Goal: Task Accomplishment & Management: Use online tool/utility

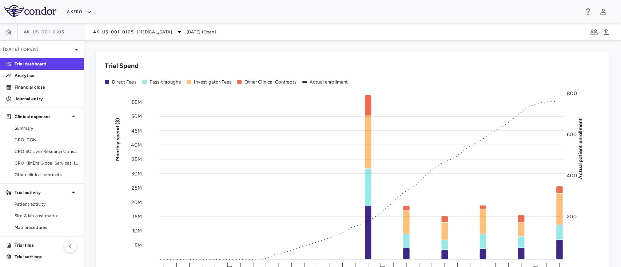
scroll to position [1, 0]
click at [40, 138] on span "CRO ICON" at bounding box center [46, 139] width 63 height 7
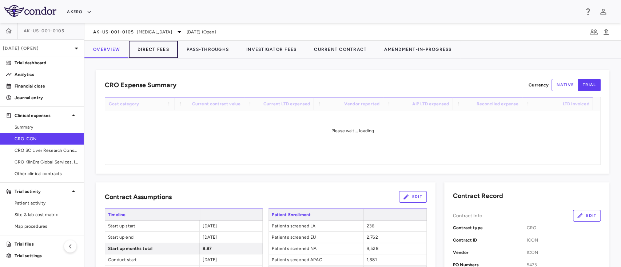
click at [151, 51] on button "Direct Fees" at bounding box center [153, 49] width 49 height 17
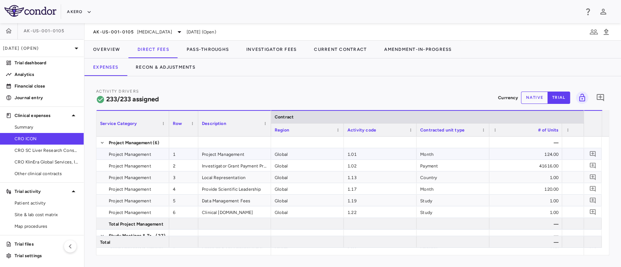
click at [366, 159] on div "1.01" at bounding box center [380, 153] width 73 height 11
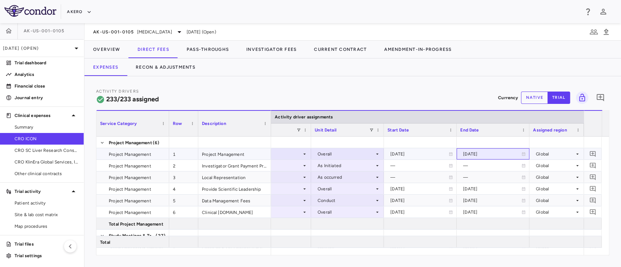
click at [526, 153] on div "[DATE]" at bounding box center [493, 153] width 73 height 11
click at [523, 153] on icon at bounding box center [523, 154] width 3 height 4
click at [521, 153] on icon at bounding box center [523, 154] width 4 height 4
click at [489, 152] on div "[DATE]" at bounding box center [492, 154] width 58 height 12
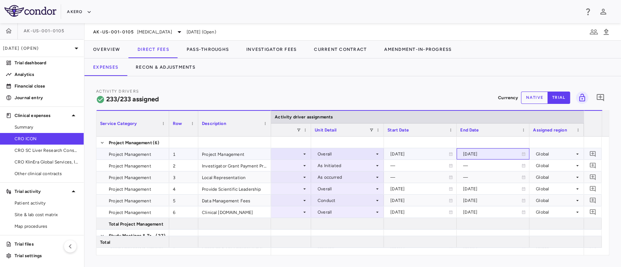
click at [489, 152] on div "[DATE]" at bounding box center [492, 154] width 58 height 12
click at [478, 153] on div "[DATE]" at bounding box center [492, 154] width 58 height 12
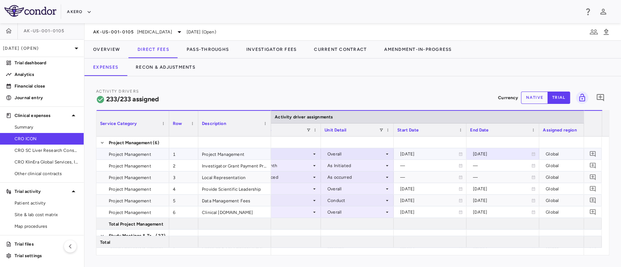
click at [529, 151] on div "[DATE]" at bounding box center [502, 154] width 58 height 12
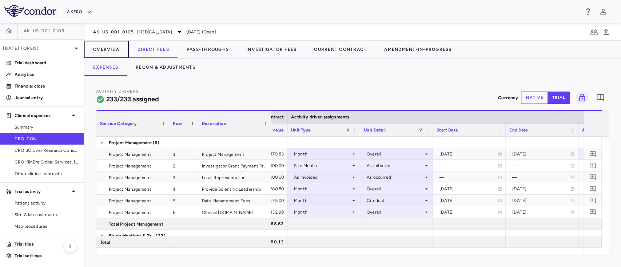
drag, startPoint x: 104, startPoint y: 44, endPoint x: 179, endPoint y: 38, distance: 75.6
click at [104, 44] on button "Overview" at bounding box center [106, 49] width 44 height 17
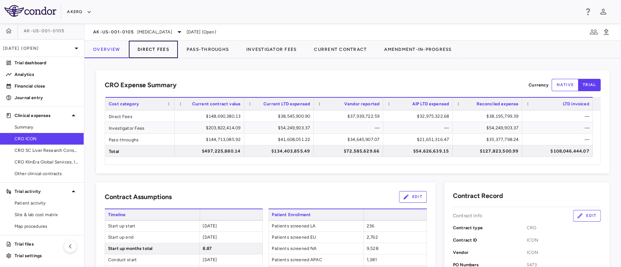
click at [151, 52] on button "Direct Fees" at bounding box center [153, 49] width 49 height 17
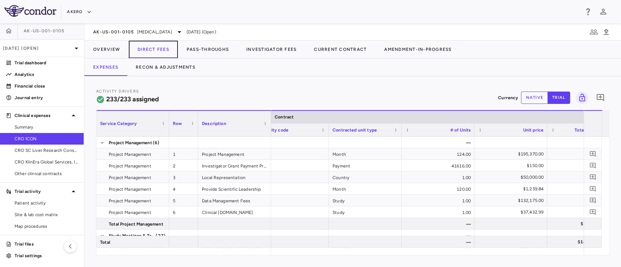
scroll to position [0, 137]
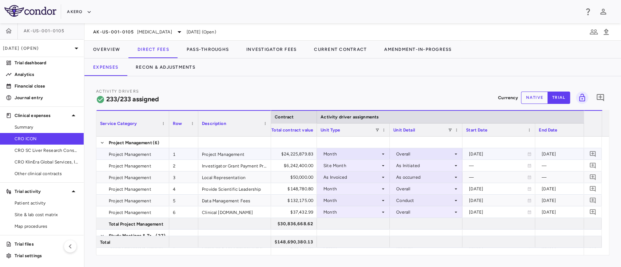
click at [452, 155] on div "Overall" at bounding box center [424, 154] width 57 height 12
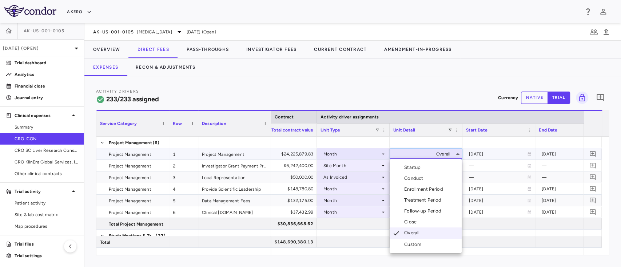
click at [417, 244] on div "Custom" at bounding box center [414, 245] width 20 height 7
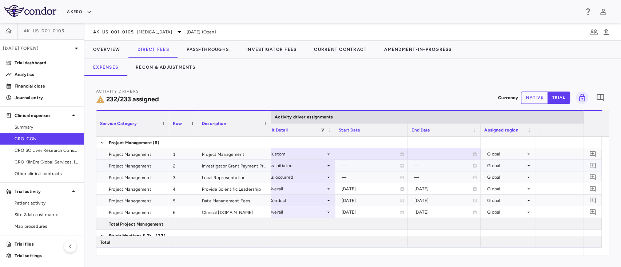
click at [356, 165] on div "—" at bounding box center [371, 166] width 58 height 12
click at [476, 156] on icon at bounding box center [474, 154] width 3 height 4
click at [476, 156] on icon "Choose date, selected date is Jun 9, 2033" at bounding box center [474, 155] width 7 height 7
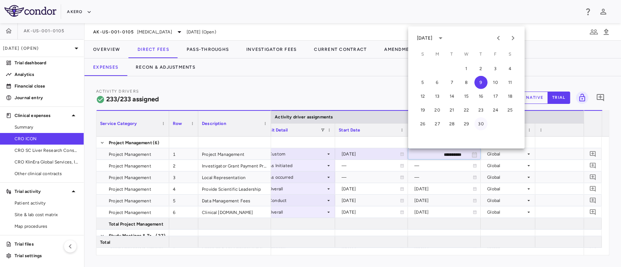
click at [478, 122] on button "30" at bounding box center [480, 124] width 13 height 13
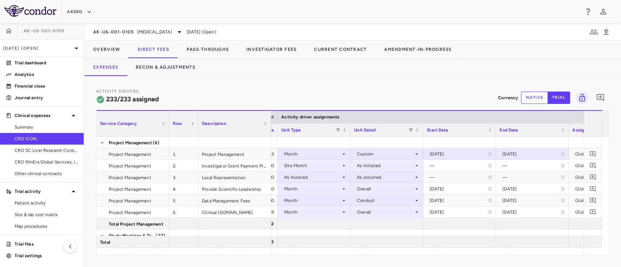
scroll to position [0, 464]
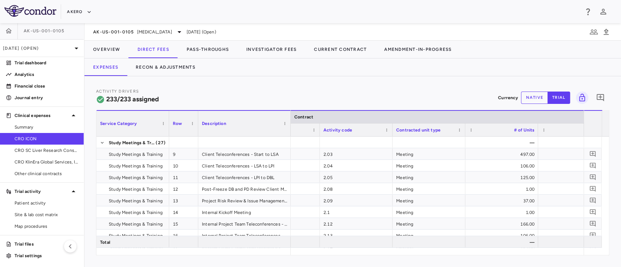
drag, startPoint x: 270, startPoint y: 115, endPoint x: 290, endPoint y: 115, distance: 20.7
click at [290, 115] on div at bounding box center [290, 123] width 3 height 25
click at [346, 155] on div "2.03" at bounding box center [357, 153] width 73 height 11
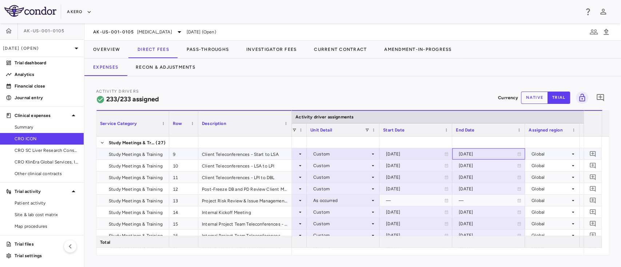
click at [519, 154] on icon at bounding box center [519, 154] width 4 height 4
click at [519, 154] on icon "Choose date, selected date is Oct 31, 2024" at bounding box center [518, 154] width 5 height 5
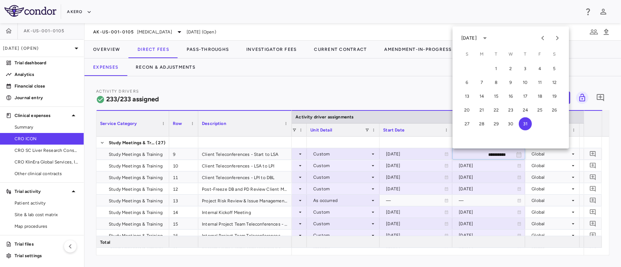
click at [477, 35] on div "[DATE]" at bounding box center [468, 38] width 15 height 7
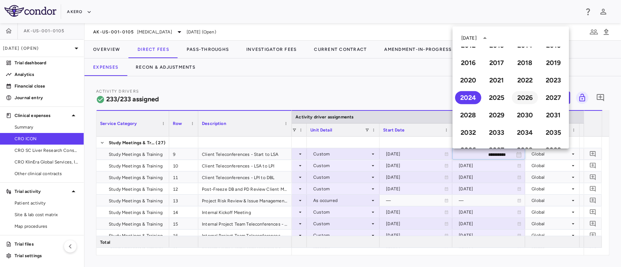
click at [519, 97] on button "2026" at bounding box center [525, 97] width 26 height 13
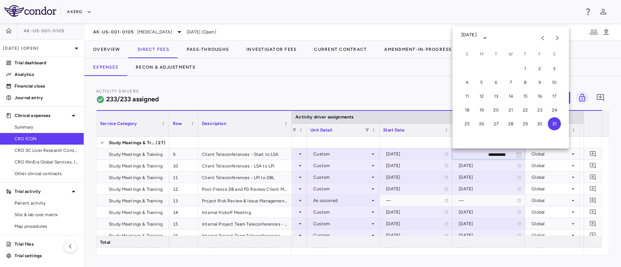
type input "**********"
click at [544, 37] on icon "Previous month" at bounding box center [543, 38] width 9 height 9
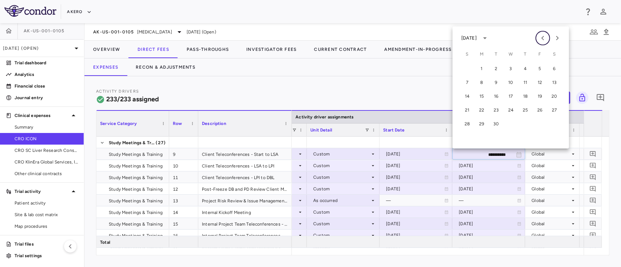
click at [544, 37] on icon "Previous month" at bounding box center [543, 38] width 9 height 9
click at [481, 109] on button "18" at bounding box center [481, 110] width 13 height 13
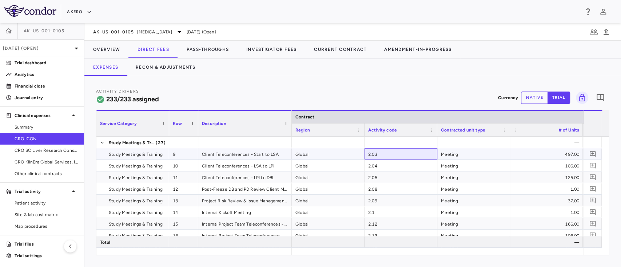
click at [387, 159] on div "2.03" at bounding box center [401, 153] width 73 height 11
click at [381, 166] on div "2.04" at bounding box center [401, 165] width 73 height 11
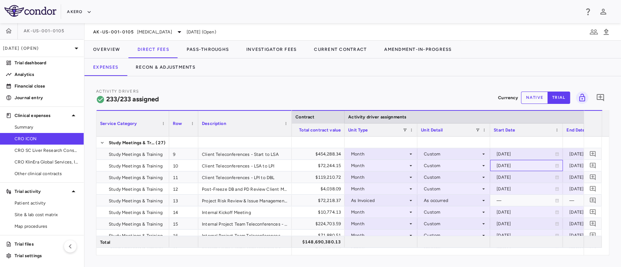
scroll to position [0, 421]
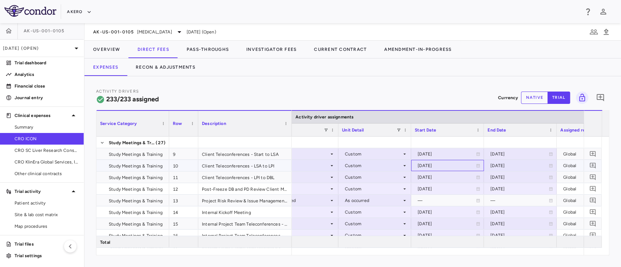
click at [478, 162] on div "[DATE]" at bounding box center [447, 165] width 65 height 11
click at [478, 164] on icon "Choose date, selected date is Apr 1, 2026" at bounding box center [477, 166] width 5 height 5
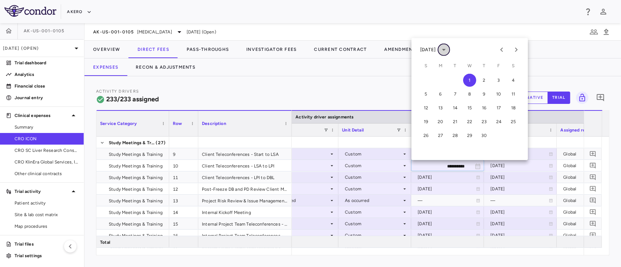
click at [448, 52] on icon "calendar view is open, switch to year view" at bounding box center [444, 49] width 9 height 9
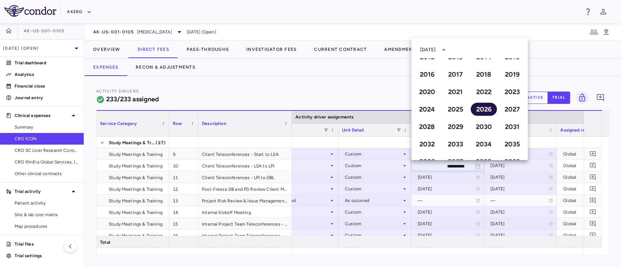
click at [478, 110] on button "2026" at bounding box center [484, 109] width 26 height 13
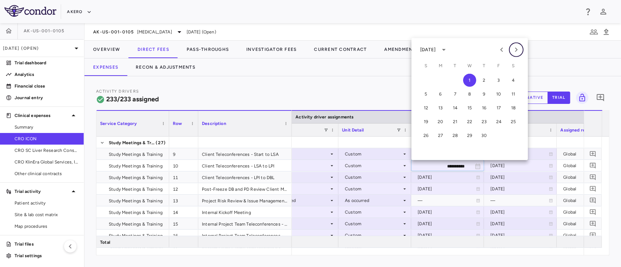
click at [516, 51] on icon "Next month" at bounding box center [516, 50] width 3 height 4
click at [454, 124] on button "19" at bounding box center [455, 121] width 13 height 13
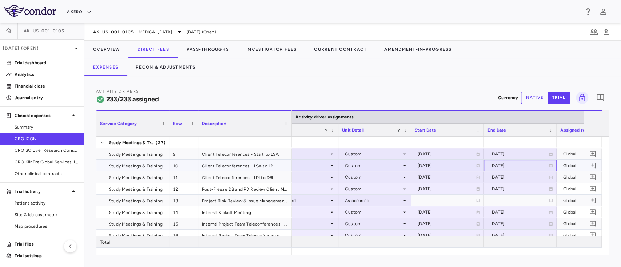
click at [517, 163] on div "[DATE]" at bounding box center [519, 166] width 58 height 12
click at [551, 168] on icon "Choose date, selected date is Aug 30, 2026" at bounding box center [550, 166] width 7 height 7
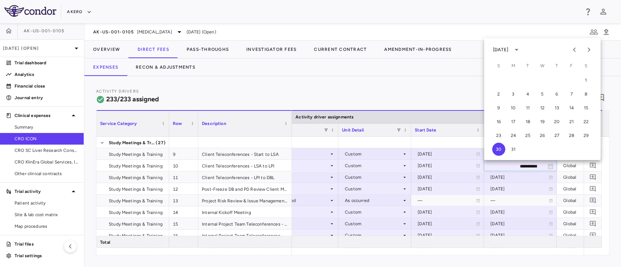
click at [508, 50] on div "[DATE]" at bounding box center [500, 50] width 15 height 7
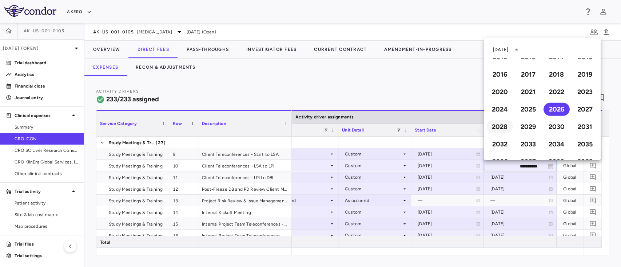
click at [502, 126] on button "2028" at bounding box center [500, 126] width 26 height 13
type input "**********"
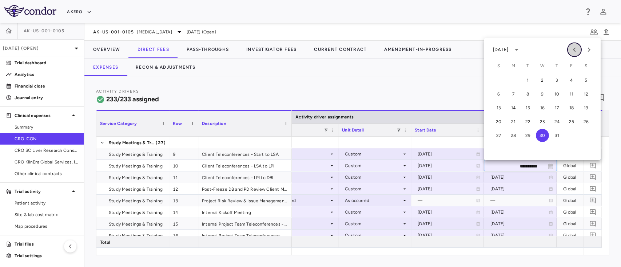
click at [574, 46] on icon "Previous month" at bounding box center [574, 49] width 9 height 9
click at [511, 135] on button "29" at bounding box center [513, 135] width 13 height 13
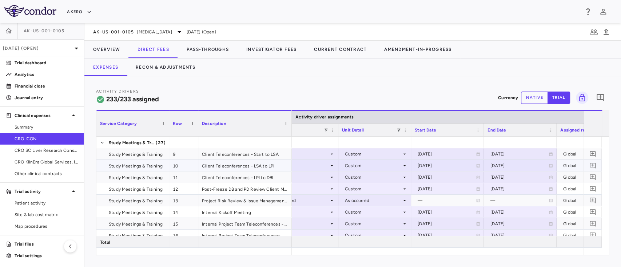
click at [210, 162] on div "Client Teleconferences - LSA to LPI" at bounding box center [245, 165] width 94 height 11
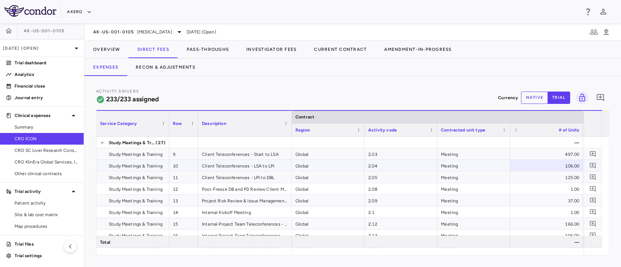
scroll to position [0, 72]
click at [388, 173] on div "2.05" at bounding box center [401, 177] width 73 height 11
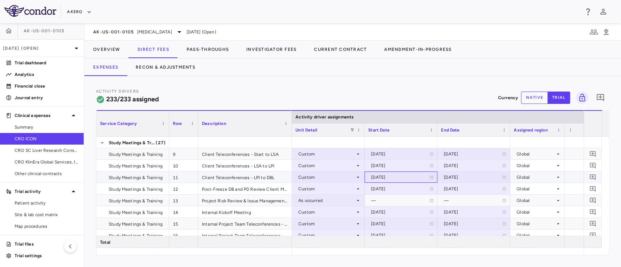
click at [430, 179] on icon at bounding box center [431, 177] width 4 height 4
click at [430, 179] on icon "Choose date, selected date is Aug 3, 2026" at bounding box center [431, 177] width 5 height 5
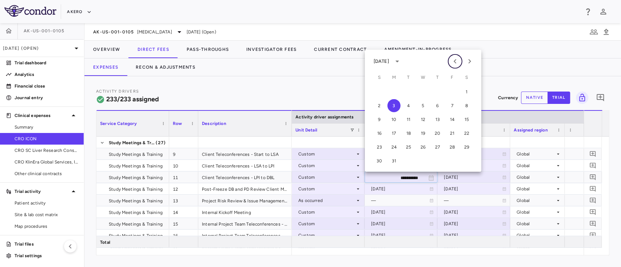
click at [455, 63] on icon "Previous month" at bounding box center [455, 61] width 3 height 4
click at [384, 59] on div "[DATE]" at bounding box center [381, 61] width 15 height 7
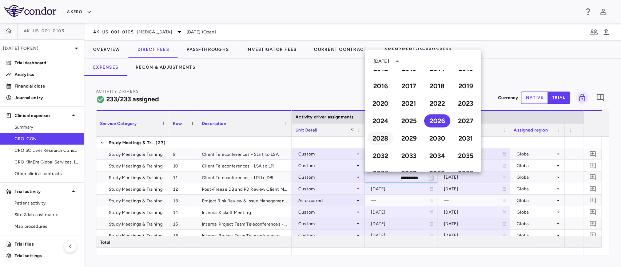
click at [378, 138] on button "2028" at bounding box center [381, 138] width 26 height 13
type input "**********"
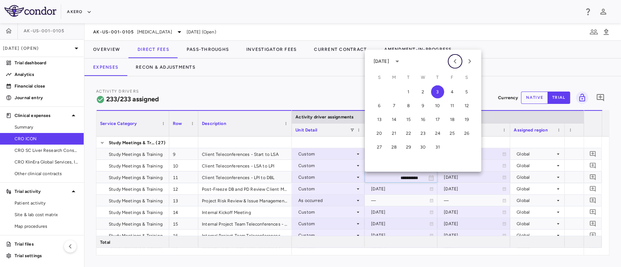
click at [451, 61] on icon "Previous month" at bounding box center [455, 61] width 9 height 9
click at [457, 60] on icon "Previous month" at bounding box center [455, 61] width 9 height 9
click at [409, 148] on button "30" at bounding box center [408, 147] width 13 height 13
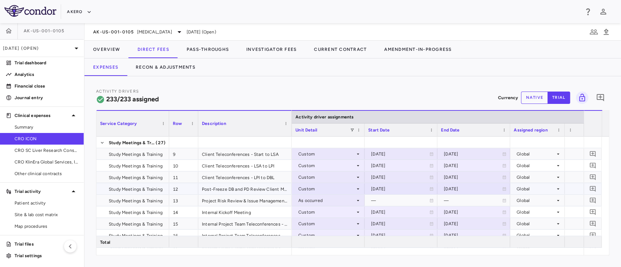
click at [220, 191] on div "Post-Freeze DB and PD Review Client Meeting" at bounding box center [245, 188] width 94 height 11
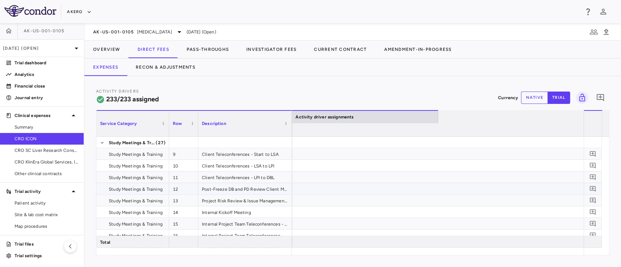
scroll to position [0, 364]
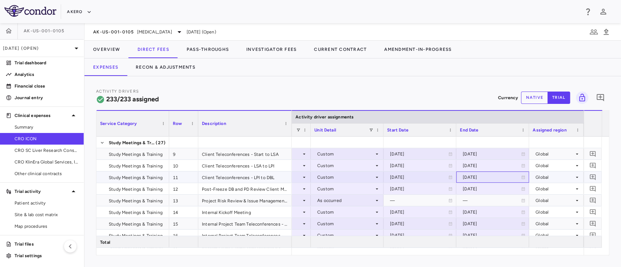
click at [522, 176] on icon at bounding box center [523, 178] width 3 height 4
click at [521, 176] on icon "Choose date, selected date is Aug 6, 2028" at bounding box center [522, 177] width 5 height 5
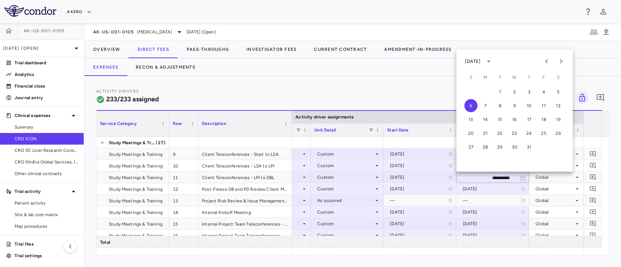
click at [480, 62] on div "[DATE]" at bounding box center [472, 61] width 15 height 7
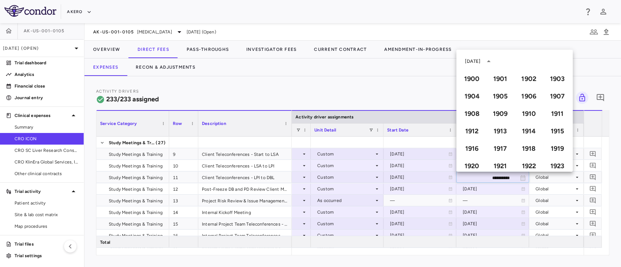
scroll to position [517, 0]
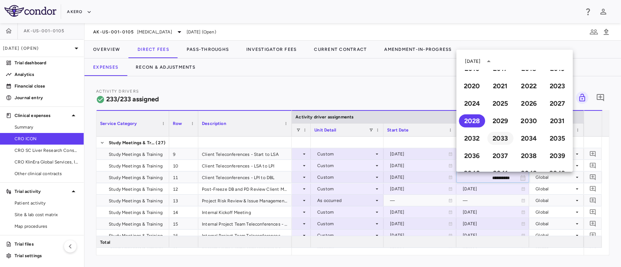
click at [496, 144] on button "2033" at bounding box center [500, 138] width 26 height 13
type input "**********"
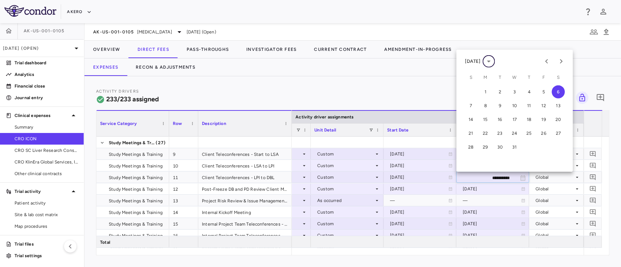
click at [493, 62] on icon "calendar view is open, switch to year view" at bounding box center [488, 61] width 9 height 9
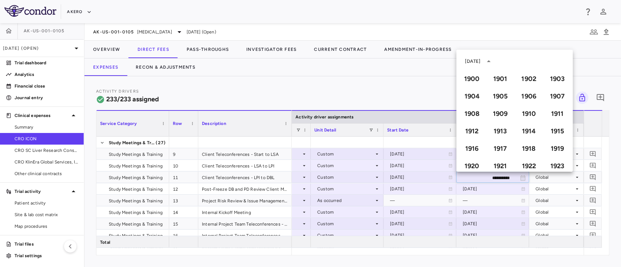
scroll to position [534, 0]
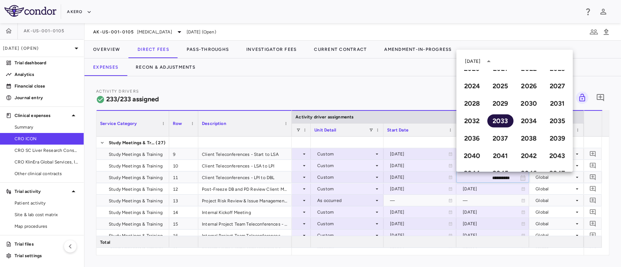
click at [501, 118] on button "2033" at bounding box center [500, 121] width 26 height 13
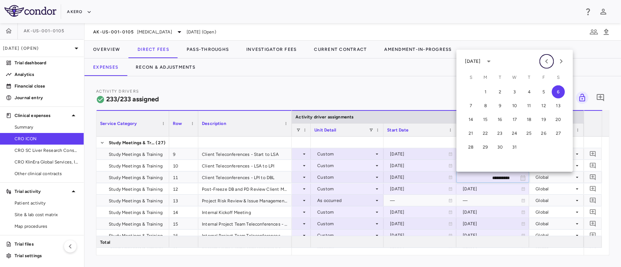
click at [543, 60] on icon "Previous month" at bounding box center [546, 61] width 9 height 9
click at [547, 61] on icon "Previous month" at bounding box center [546, 61] width 9 height 9
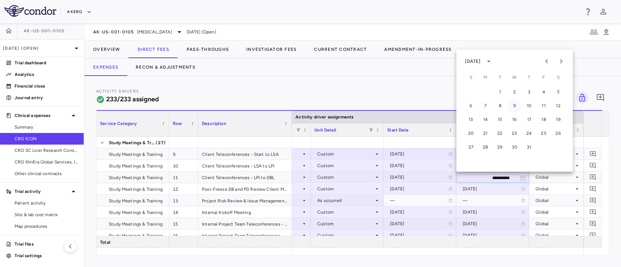
click at [513, 103] on button "9" at bounding box center [514, 105] width 13 height 13
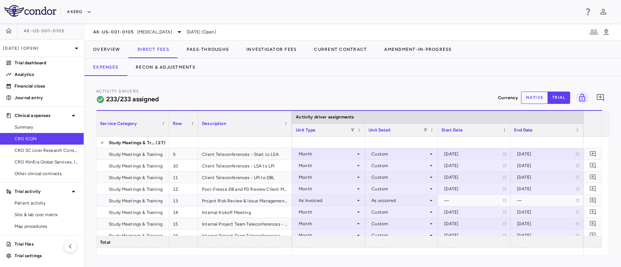
scroll to position [0, 426]
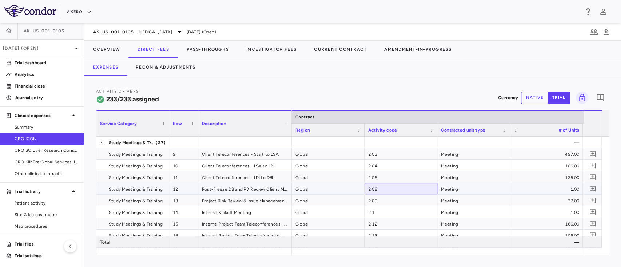
click at [402, 188] on div "2.08" at bounding box center [401, 188] width 73 height 11
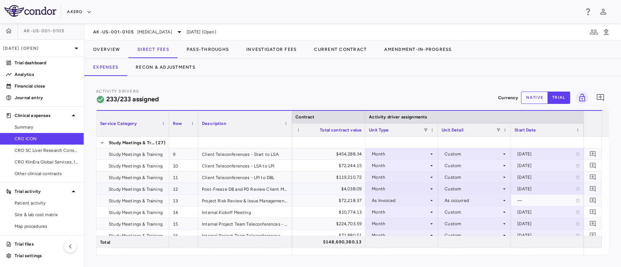
click at [487, 189] on div "Custom" at bounding box center [473, 189] width 57 height 12
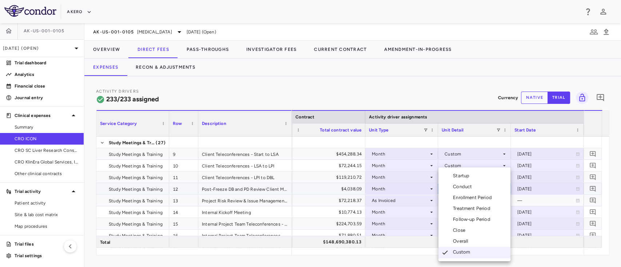
click at [462, 231] on div "Close" at bounding box center [460, 230] width 15 height 7
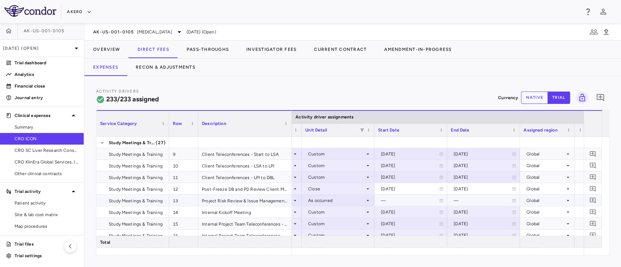
click at [492, 205] on div "—" at bounding box center [483, 201] width 58 height 12
click at [487, 192] on div "[DATE]" at bounding box center [483, 189] width 58 height 12
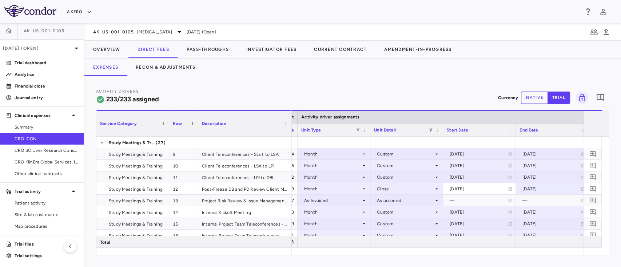
scroll to position [0, 368]
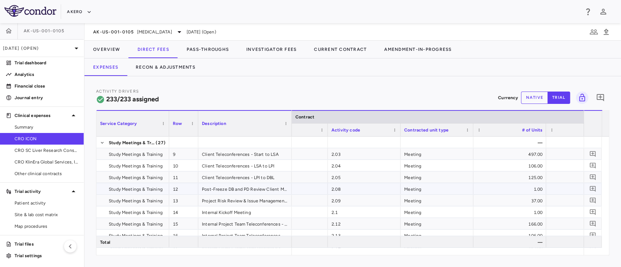
click at [370, 195] on div "2.09" at bounding box center [364, 200] width 73 height 11
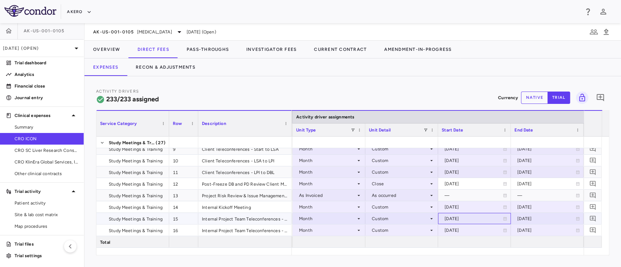
click at [503, 217] on icon at bounding box center [505, 219] width 4 height 4
click at [503, 217] on icon "Choose date, selected date is Feb 6, 2023" at bounding box center [504, 220] width 7 height 7
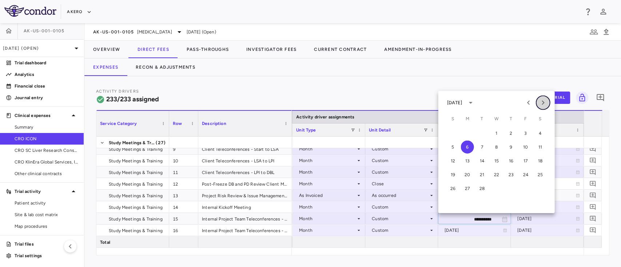
click at [538, 98] on button "Next month" at bounding box center [543, 103] width 15 height 15
click at [494, 162] on button "15" at bounding box center [496, 161] width 13 height 13
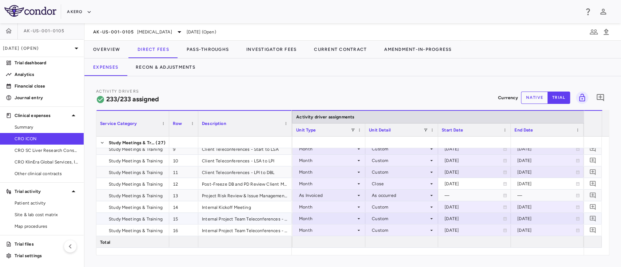
click at [580, 221] on div "[DATE]" at bounding box center [547, 218] width 73 height 11
click at [578, 221] on icon "Choose date, selected date is Oct 31, 2024" at bounding box center [577, 220] width 7 height 7
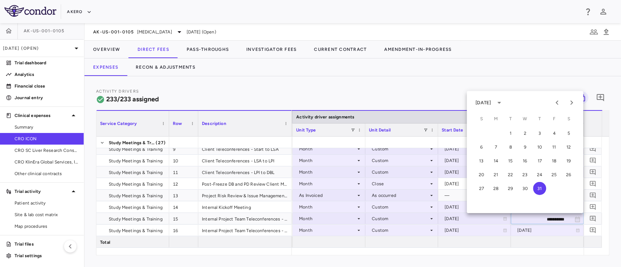
click at [493, 102] on div "[DATE]" at bounding box center [484, 103] width 17 height 7
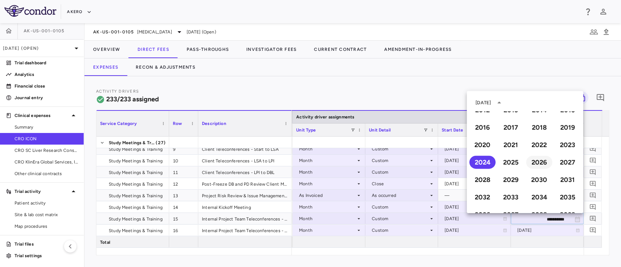
click at [534, 161] on button "2026" at bounding box center [539, 162] width 26 height 13
type input "**********"
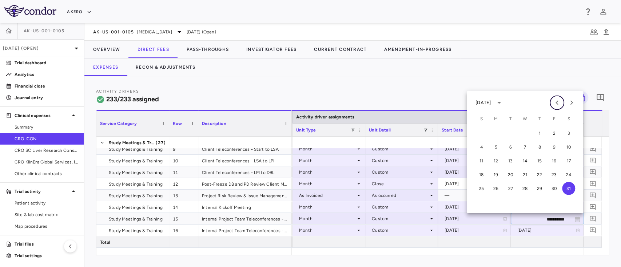
click at [557, 101] on icon "Previous month" at bounding box center [557, 103] width 9 height 9
click at [557, 105] on icon "Previous month" at bounding box center [557, 103] width 9 height 9
click at [558, 106] on icon "Previous month" at bounding box center [557, 103] width 9 height 9
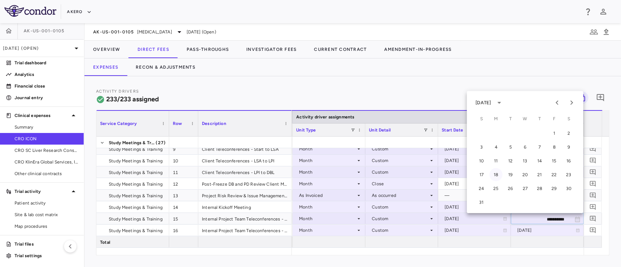
click at [496, 173] on button "18" at bounding box center [495, 174] width 13 height 13
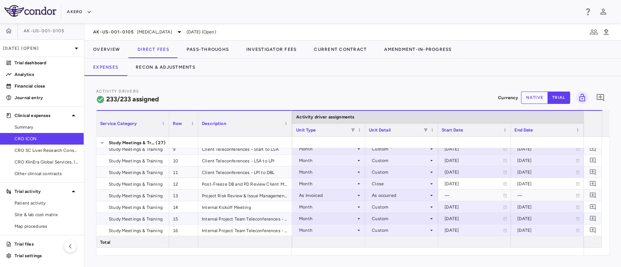
click at [237, 218] on div "Internal Project Team Teleconferences - Start to LSA" at bounding box center [245, 218] width 94 height 11
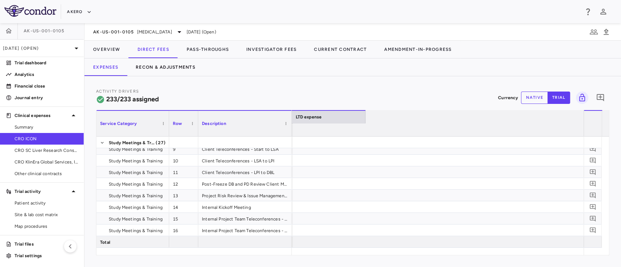
scroll to position [0, 582]
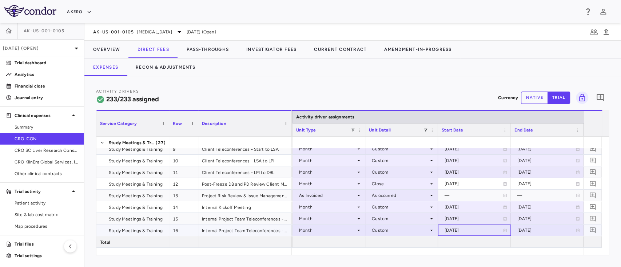
click at [504, 233] on div "[DATE]" at bounding box center [474, 230] width 65 height 11
click at [504, 233] on icon "Choose date, selected date is Apr 1, 2026" at bounding box center [504, 231] width 7 height 7
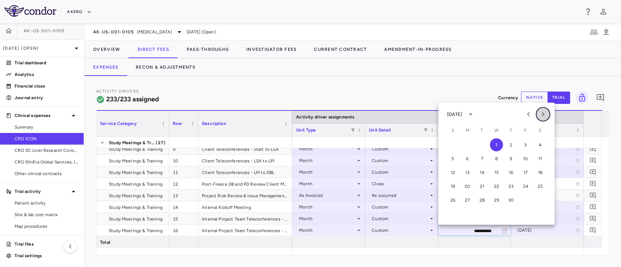
click at [542, 114] on icon "Next month" at bounding box center [543, 114] width 9 height 9
click at [481, 185] on button "19" at bounding box center [481, 186] width 13 height 13
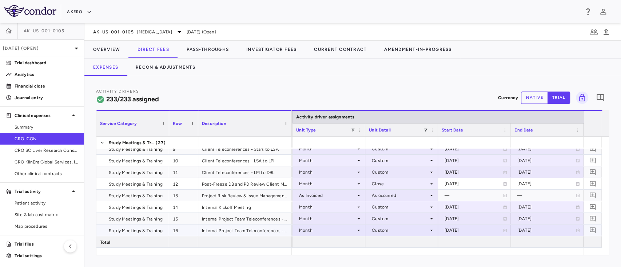
click at [578, 231] on icon at bounding box center [577, 231] width 3 height 4
click at [574, 231] on icon "Choose date, selected date is Mar 31, 2028" at bounding box center [577, 231] width 7 height 7
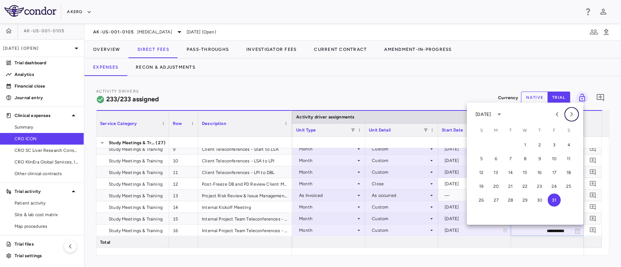
click at [571, 115] on icon "Next month" at bounding box center [572, 114] width 3 height 4
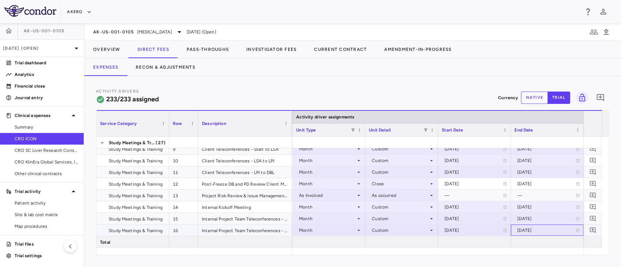
click at [578, 230] on icon at bounding box center [577, 231] width 3 height 4
click at [578, 230] on icon "Choose date, selected date is Mar 31, 2028" at bounding box center [577, 231] width 7 height 7
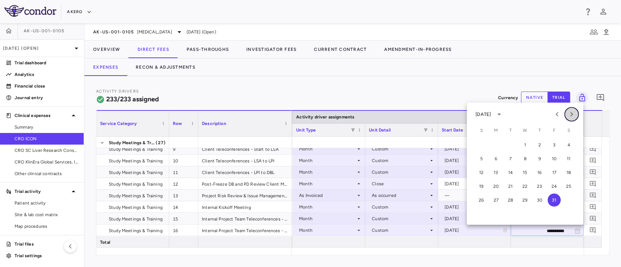
click at [573, 115] on icon "Next month" at bounding box center [571, 114] width 9 height 9
click at [497, 203] on button "29" at bounding box center [495, 200] width 13 height 13
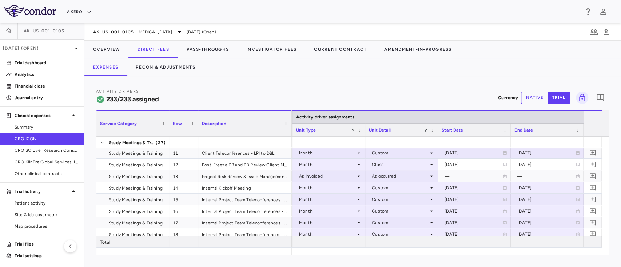
scroll to position [160, 0]
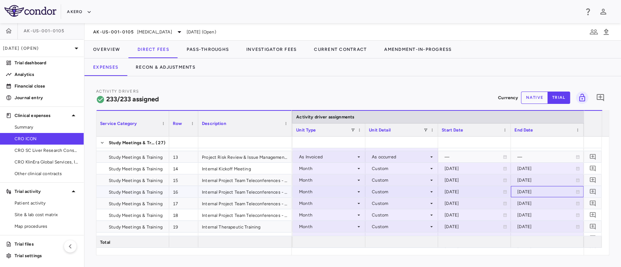
click at [548, 191] on div "[DATE]" at bounding box center [546, 192] width 58 height 12
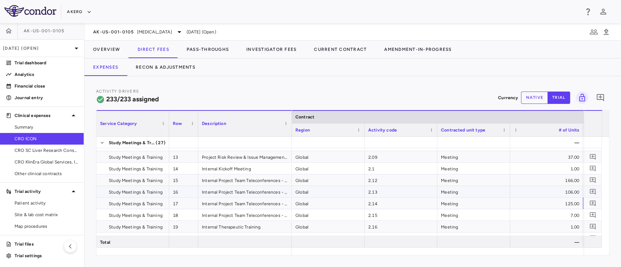
scroll to position [0, 72]
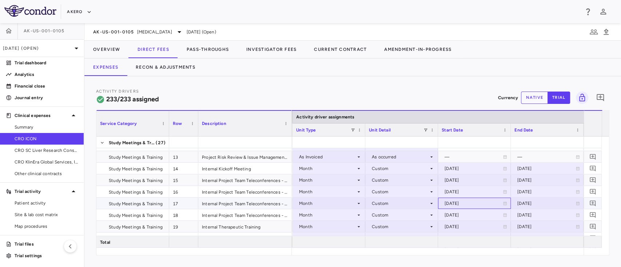
click at [502, 202] on div "[DATE]" at bounding box center [474, 204] width 58 height 12
click at [502, 202] on icon "Choose date, selected date is Aug 3, 2026" at bounding box center [504, 204] width 7 height 7
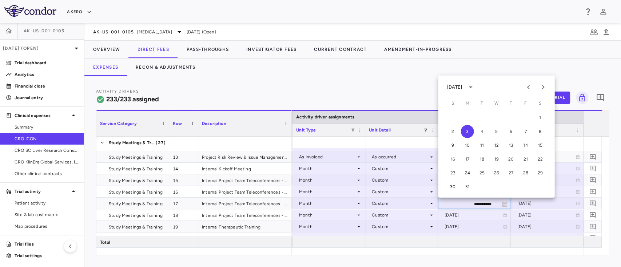
click at [458, 86] on div "[DATE]" at bounding box center [454, 87] width 15 height 7
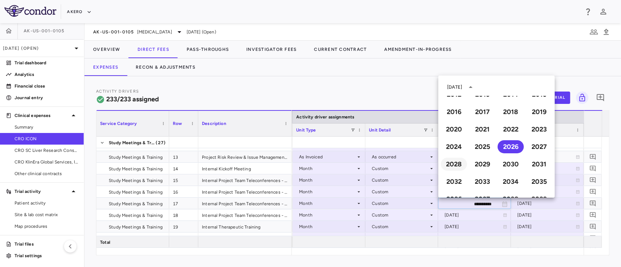
click at [457, 166] on button "2028" at bounding box center [454, 164] width 26 height 13
type input "**********"
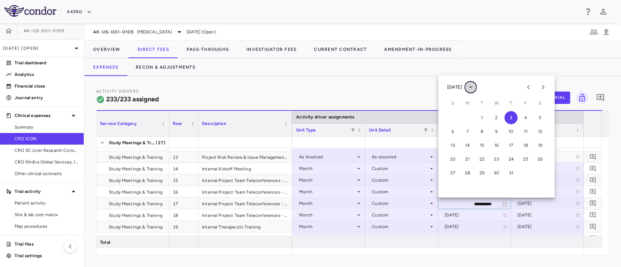
click at [475, 89] on icon "calendar view is open, switch to year view" at bounding box center [470, 87] width 9 height 9
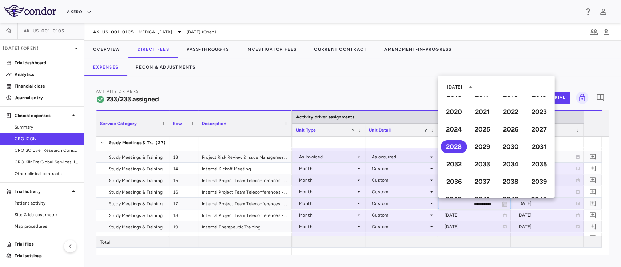
click at [512, 87] on div "[DATE]" at bounding box center [496, 87] width 116 height 15
click at [461, 150] on button "2028" at bounding box center [454, 146] width 26 height 13
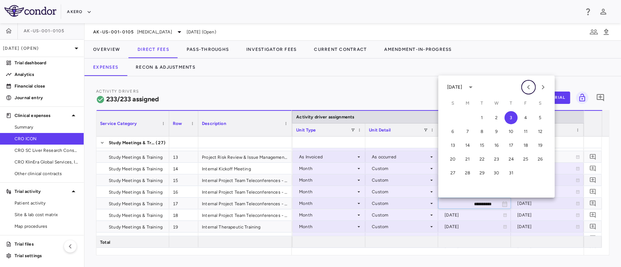
click at [530, 84] on icon "Previous month" at bounding box center [528, 87] width 9 height 9
click at [482, 173] on button "30" at bounding box center [481, 173] width 13 height 13
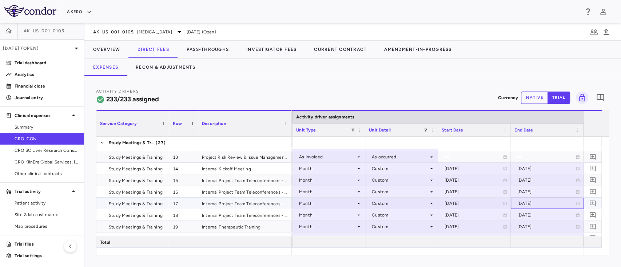
click at [537, 202] on div "[DATE]" at bounding box center [546, 204] width 58 height 12
click at [579, 205] on icon at bounding box center [577, 204] width 3 height 4
click at [579, 205] on icon "Choose date, selected date is Aug 6, 2028" at bounding box center [577, 204] width 7 height 7
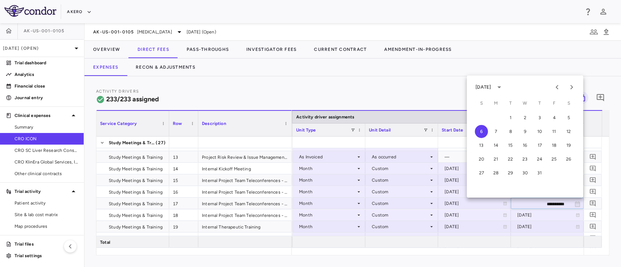
click at [491, 88] on div "[DATE]" at bounding box center [483, 87] width 15 height 7
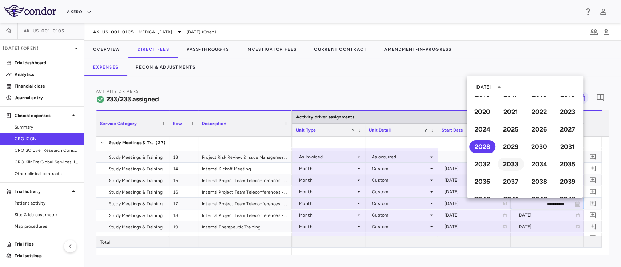
click at [510, 164] on button "2033" at bounding box center [511, 164] width 26 height 13
type input "**********"
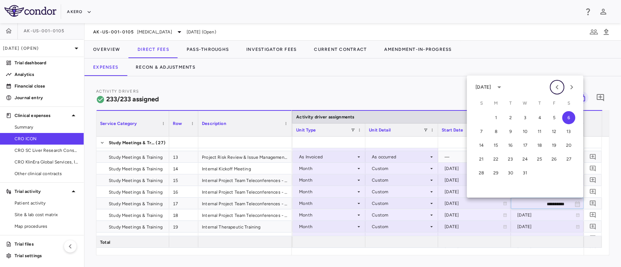
click at [553, 90] on icon "Previous month" at bounding box center [557, 87] width 9 height 9
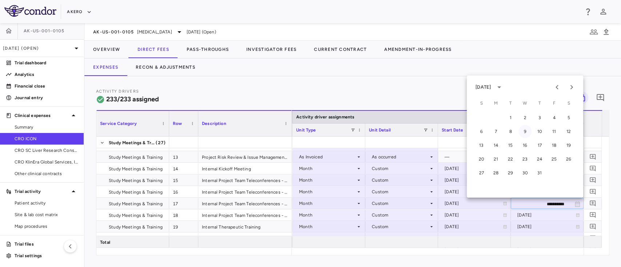
click at [527, 133] on button "9" at bounding box center [525, 131] width 13 height 13
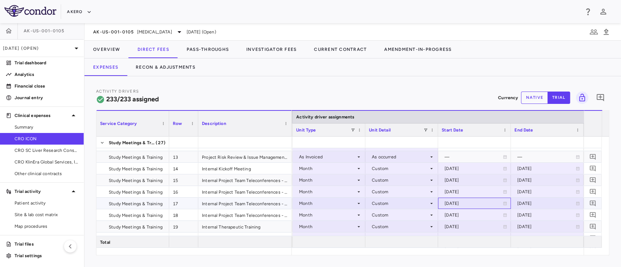
click at [494, 202] on div "[DATE]" at bounding box center [474, 204] width 58 height 12
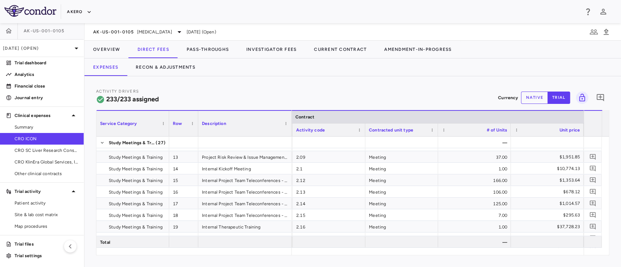
scroll to position [0, 145]
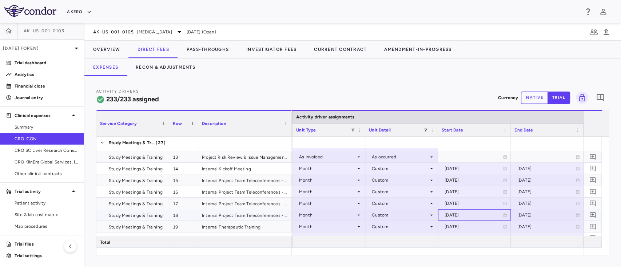
click at [506, 217] on icon at bounding box center [505, 216] width 3 height 4
click at [506, 217] on icon "Choose date, selected date is Aug 1, 2028" at bounding box center [504, 216] width 7 height 7
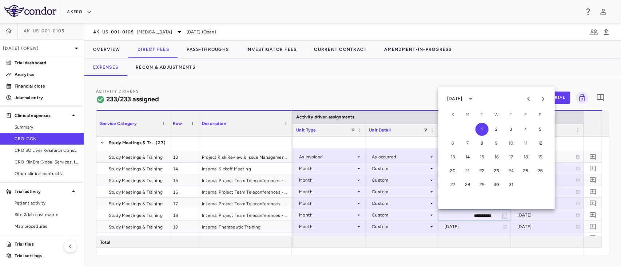
click at [462, 99] on div "[DATE]" at bounding box center [454, 99] width 15 height 7
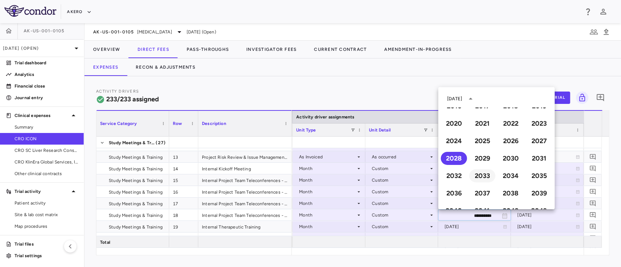
click at [482, 178] on button "2033" at bounding box center [482, 176] width 26 height 13
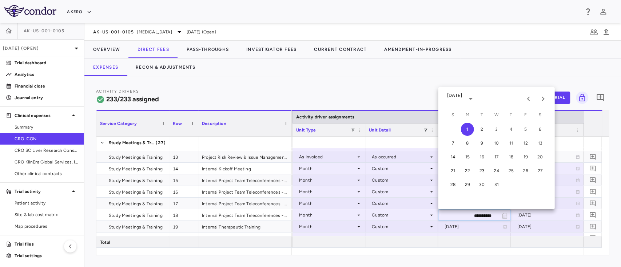
type input "**********"
click at [540, 99] on icon "Next month" at bounding box center [543, 99] width 9 height 9
click at [527, 100] on icon "Previous month" at bounding box center [528, 99] width 9 height 9
click at [538, 129] on button "3" at bounding box center [539, 129] width 13 height 13
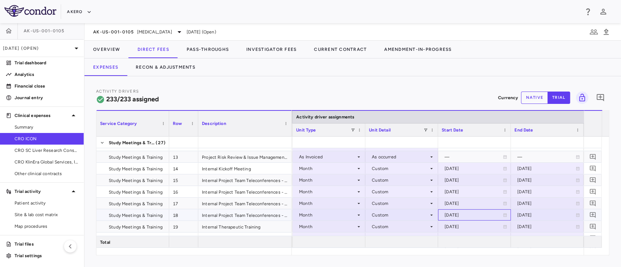
click at [475, 216] on div "[DATE]" at bounding box center [474, 216] width 58 height 12
click at [505, 217] on icon "Choose date, selected date is Sep 3, 2033" at bounding box center [504, 216] width 7 height 7
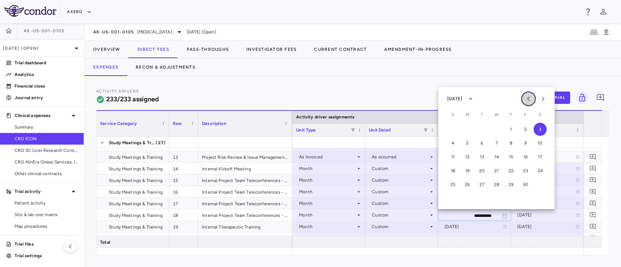
click at [525, 100] on icon "Previous month" at bounding box center [528, 99] width 9 height 9
click at [524, 100] on icon "Previous month" at bounding box center [528, 99] width 9 height 9
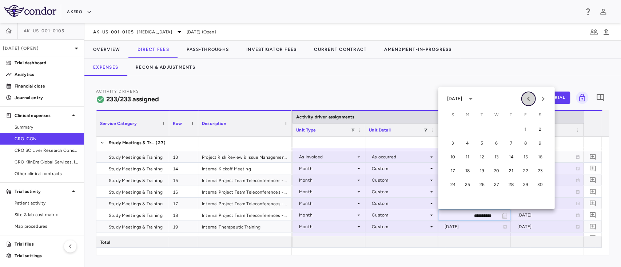
click at [524, 100] on icon "Previous month" at bounding box center [528, 99] width 9 height 9
click at [496, 143] on button "9" at bounding box center [496, 143] width 13 height 13
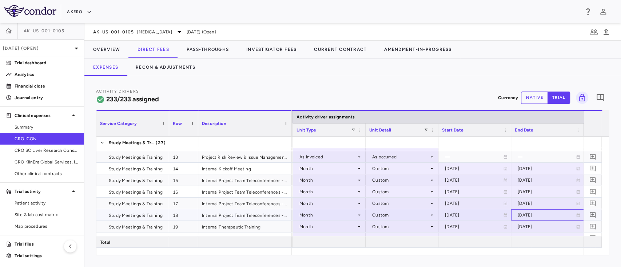
click at [578, 215] on icon at bounding box center [578, 215] width 4 height 4
click at [578, 215] on icon "Choose date, selected date is Aug 31, 2028" at bounding box center [577, 215] width 5 height 5
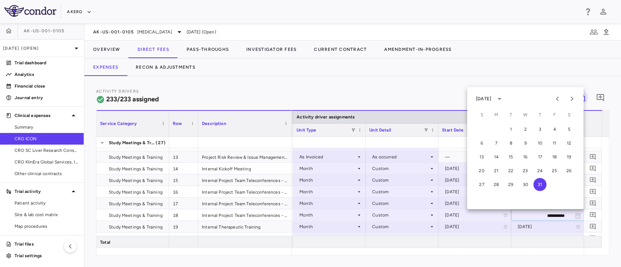
click at [481, 93] on div "[DATE]" at bounding box center [491, 99] width 30 height 12
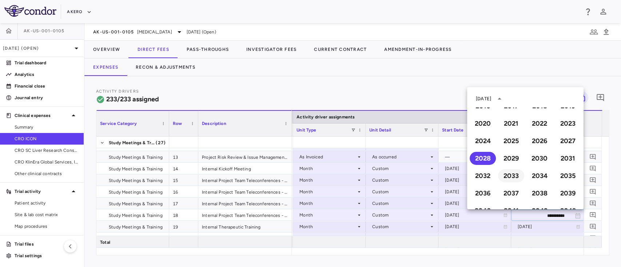
click at [501, 176] on button "2033" at bounding box center [511, 176] width 26 height 13
type input "**********"
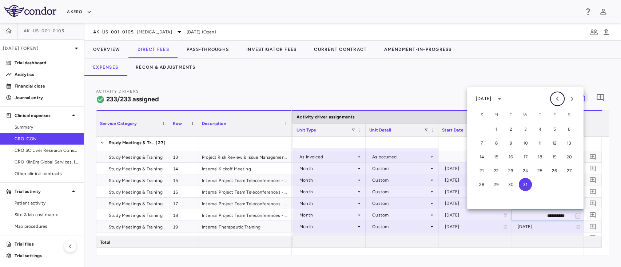
click at [557, 97] on icon "Previous month" at bounding box center [557, 99] width 3 height 4
click at [539, 183] on button "30" at bounding box center [539, 184] width 13 height 13
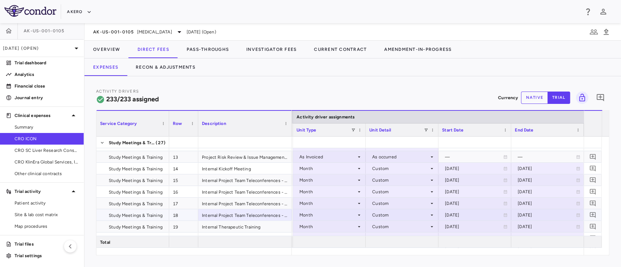
click at [146, 214] on span "Study Meetings & Training" at bounding box center [136, 216] width 54 height 12
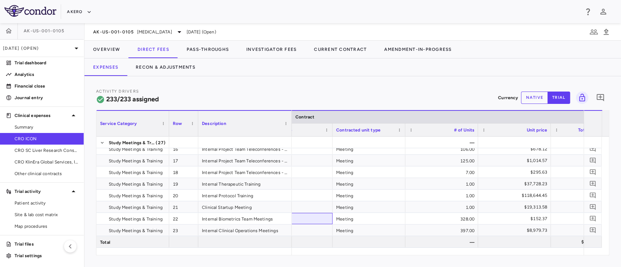
scroll to position [0, 147]
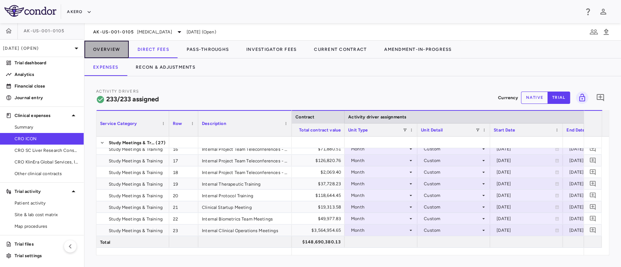
click at [105, 54] on button "Overview" at bounding box center [106, 49] width 44 height 17
